Goal: Complete application form

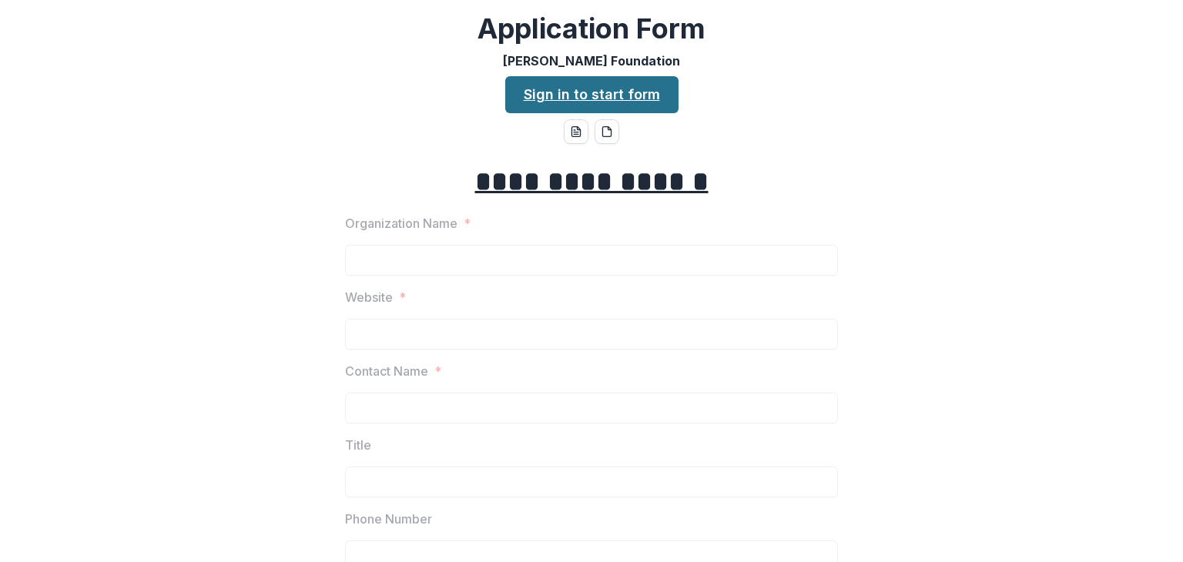
click at [631, 97] on link "Sign in to start form" at bounding box center [591, 94] width 173 height 37
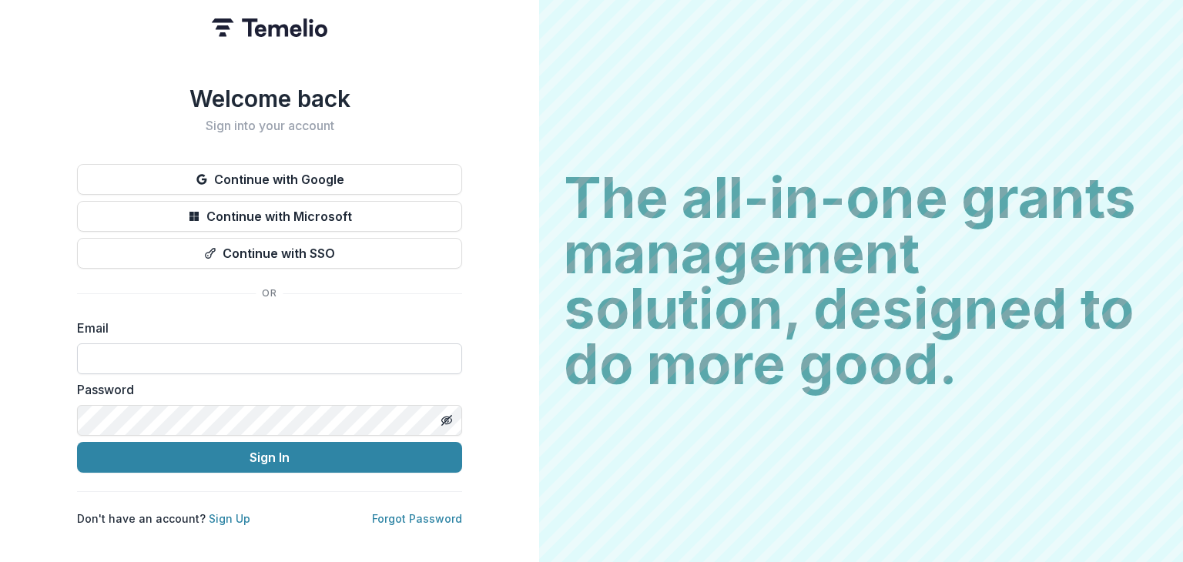
click at [176, 343] on input at bounding box center [269, 358] width 385 height 31
type input "**********"
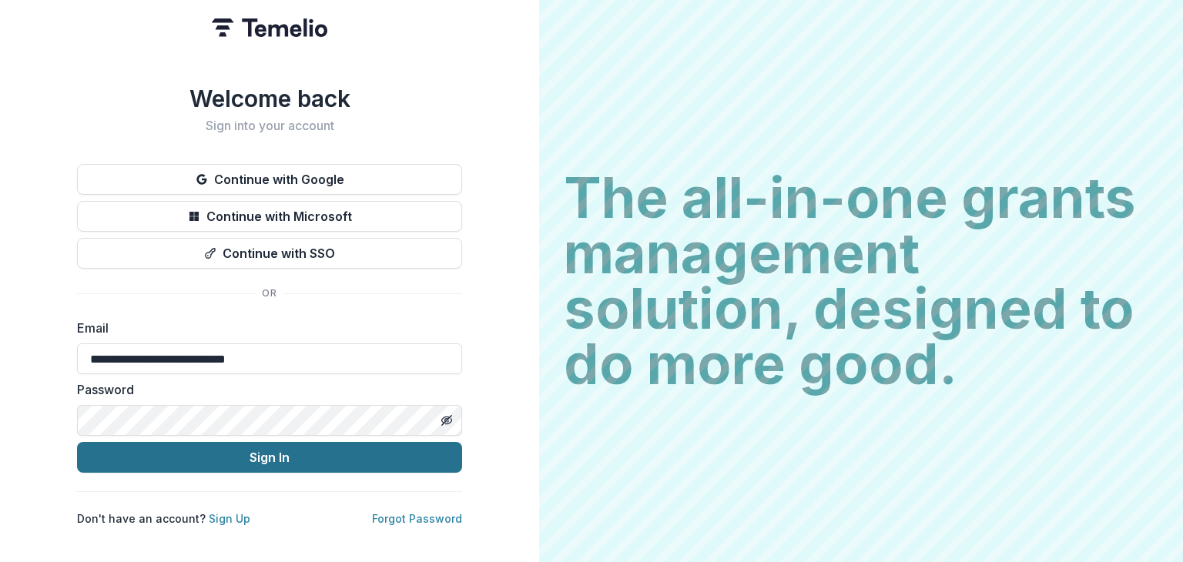
click at [239, 455] on button "Sign In" at bounding box center [269, 457] width 385 height 31
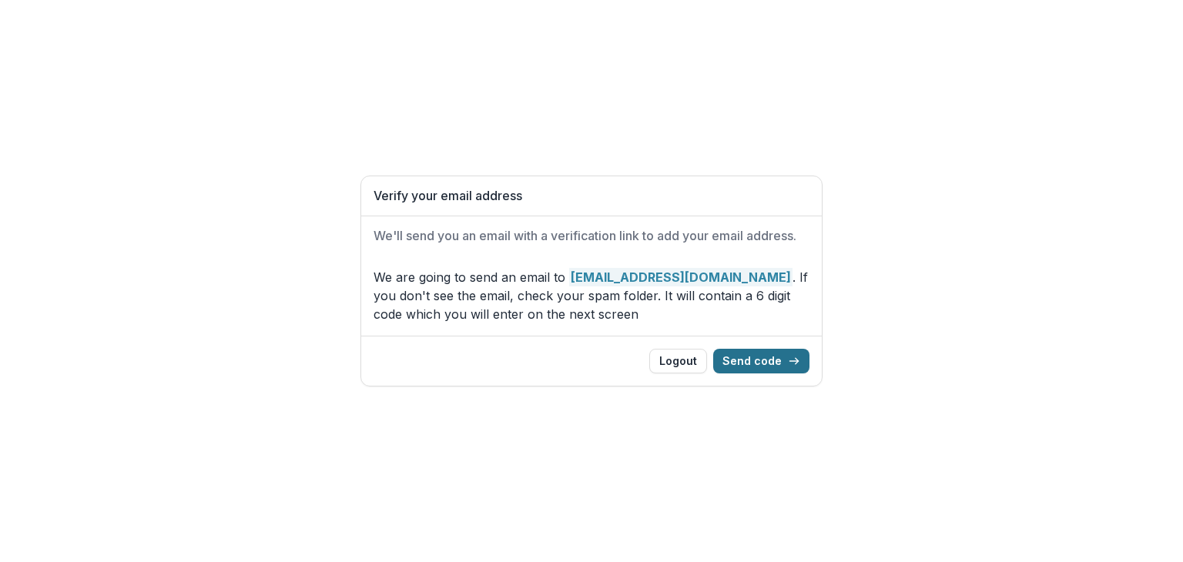
click at [752, 365] on button "Send code" at bounding box center [761, 361] width 96 height 25
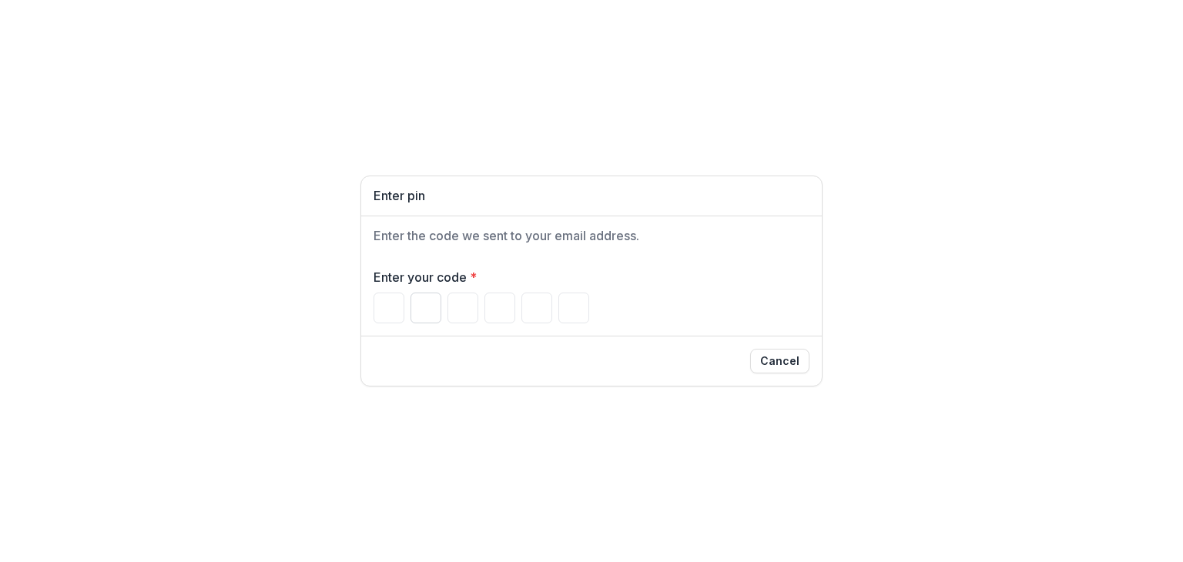
type input "*"
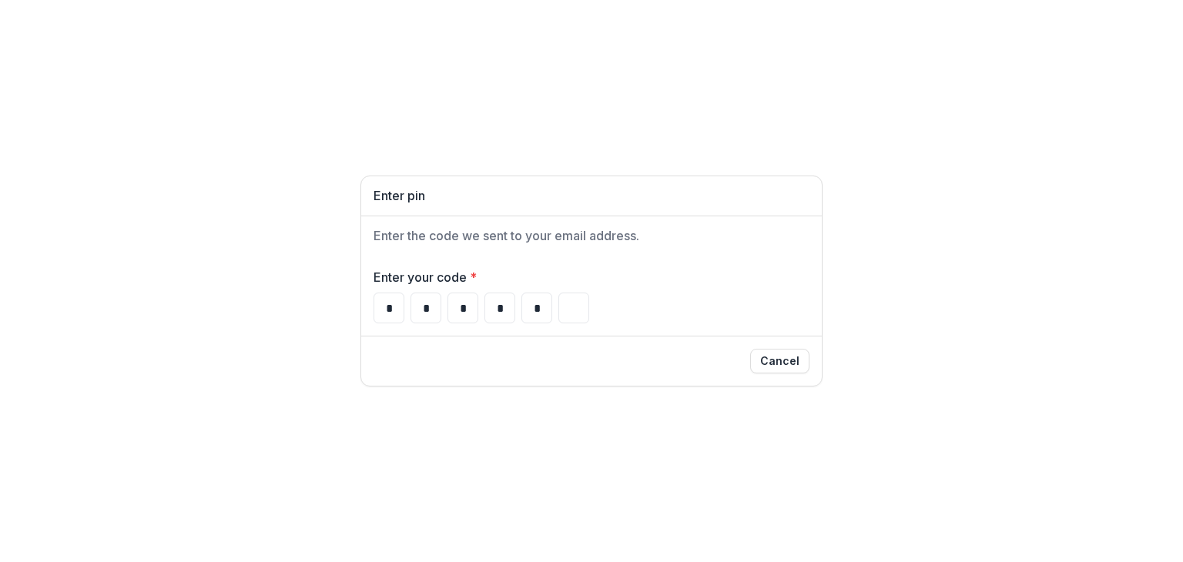
type input "*"
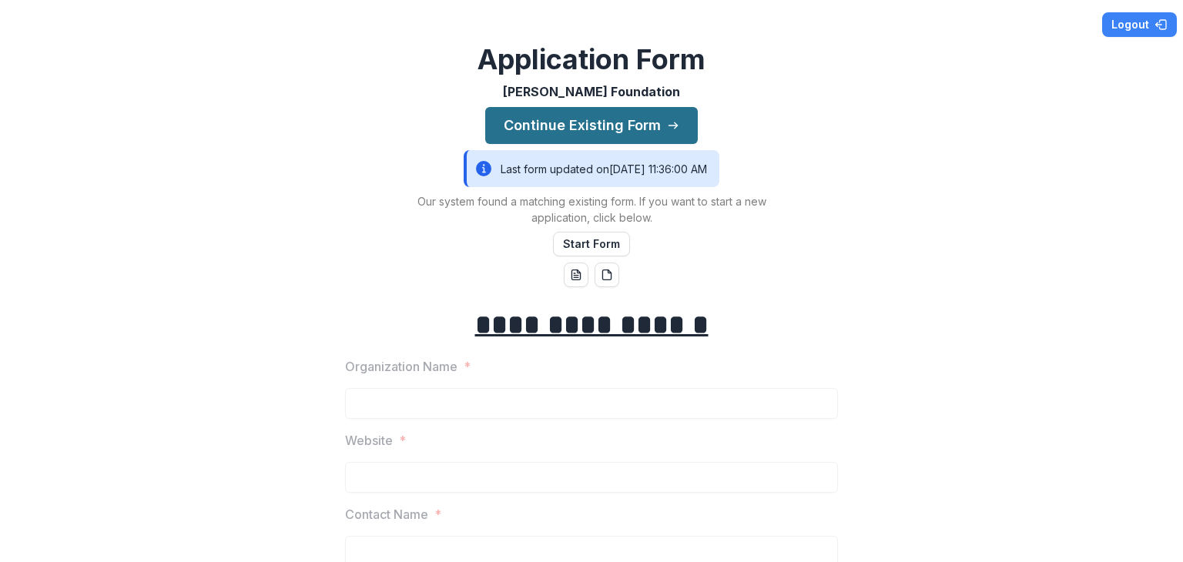
click at [632, 129] on button "Continue Existing Form" at bounding box center [591, 125] width 213 height 37
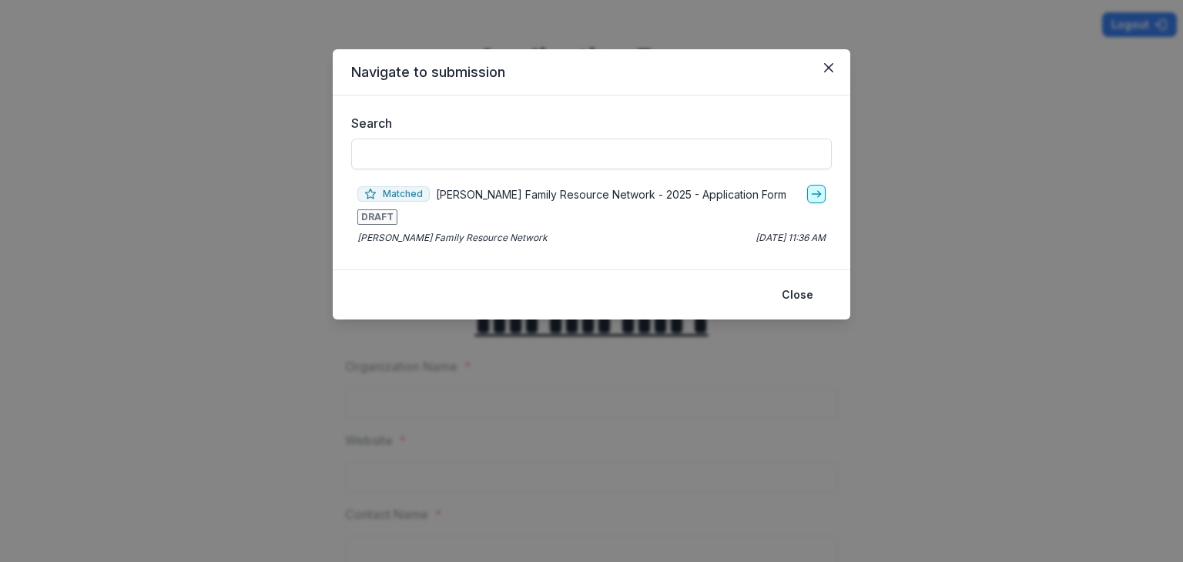
click at [816, 196] on icon "go-to" at bounding box center [816, 194] width 12 height 12
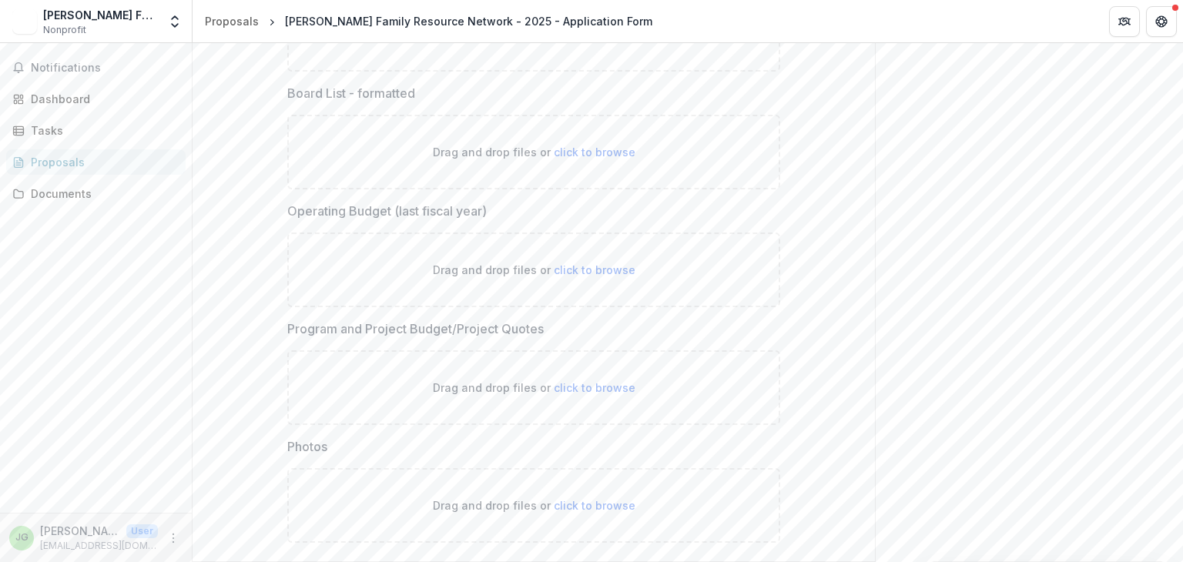
scroll to position [5098, 0]
click at [172, 534] on icon "More" at bounding box center [173, 538] width 12 height 12
click at [231, 527] on button "Logout" at bounding box center [275, 529] width 165 height 25
